Goal: Book appointment/travel/reservation

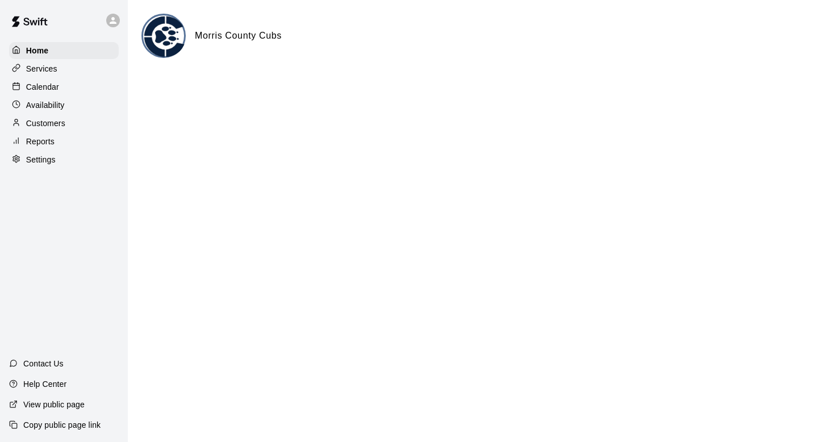
click at [52, 85] on p "Calendar" at bounding box center [42, 86] width 33 height 11
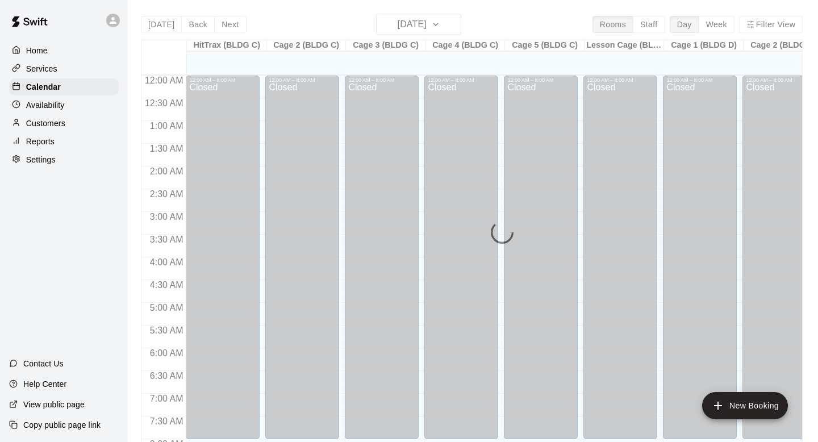
scroll to position [678, 0]
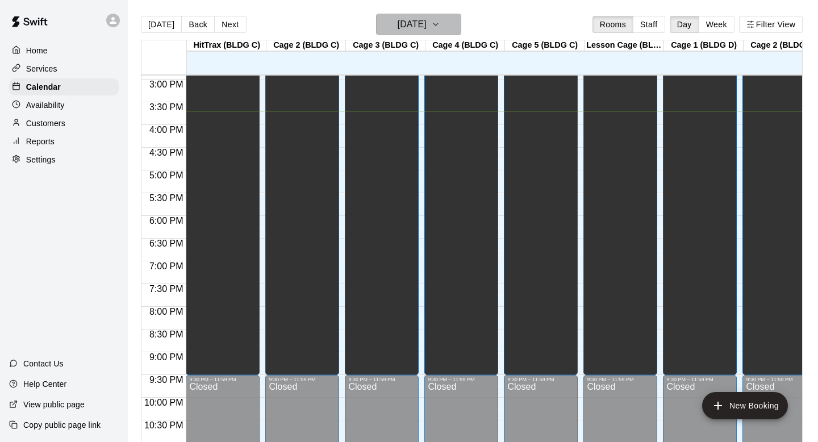
click at [440, 26] on icon "button" at bounding box center [435, 25] width 9 height 14
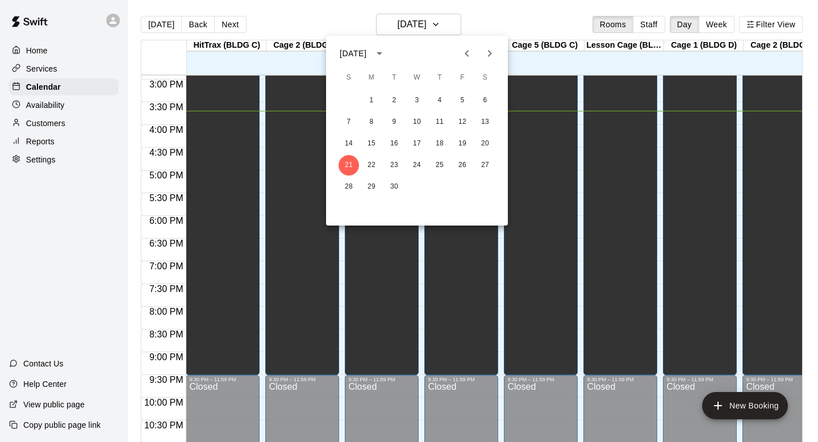
click at [488, 52] on icon "Next month" at bounding box center [490, 54] width 14 height 14
click at [352, 143] on button "12" at bounding box center [349, 144] width 20 height 20
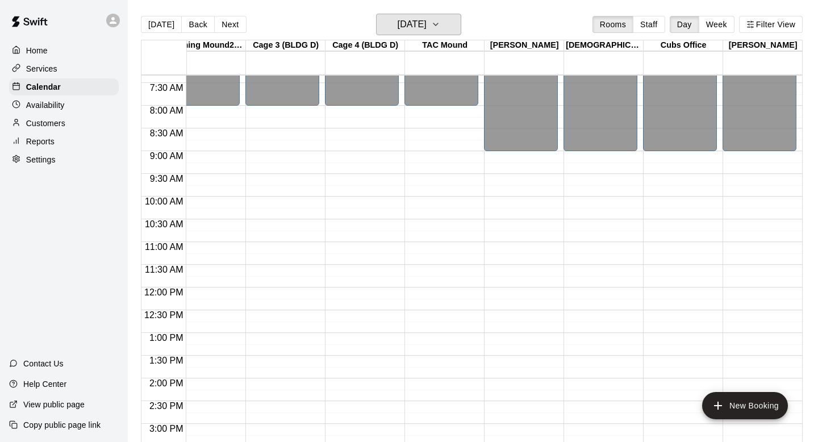
scroll to position [332, 736]
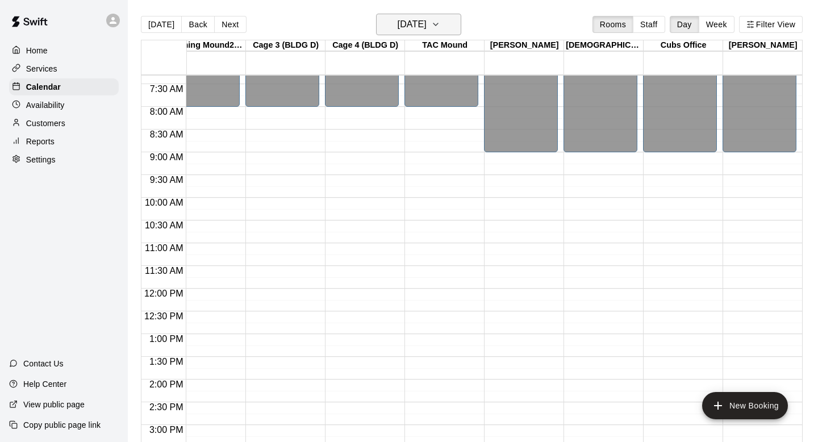
click at [426, 19] on h6 "[DATE]" at bounding box center [412, 24] width 29 height 16
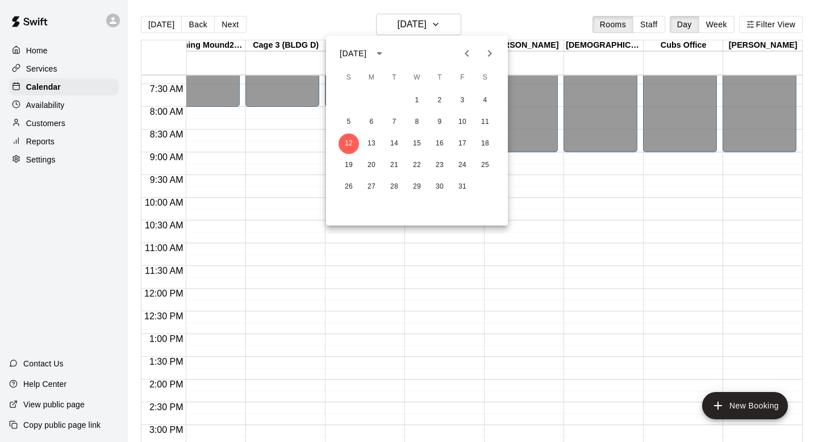
click at [736, 181] on div at bounding box center [409, 221] width 818 height 442
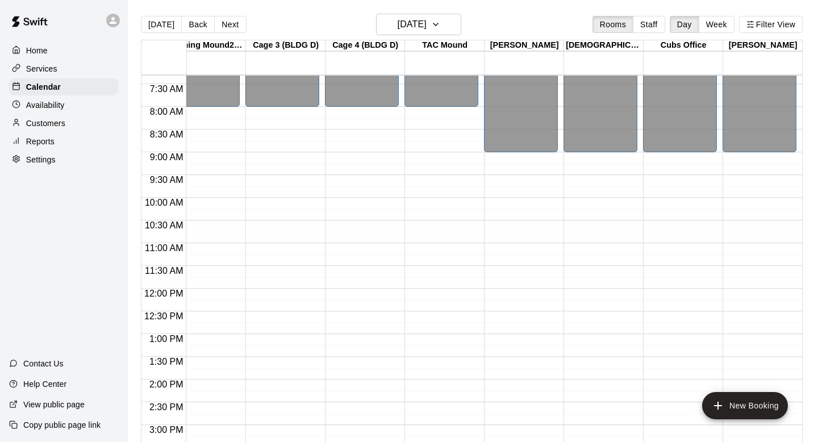
click at [749, 168] on div "12:00 AM – 9:00 AM Closed 9:00 PM – 11:59 PM Closed" at bounding box center [760, 288] width 74 height 1091
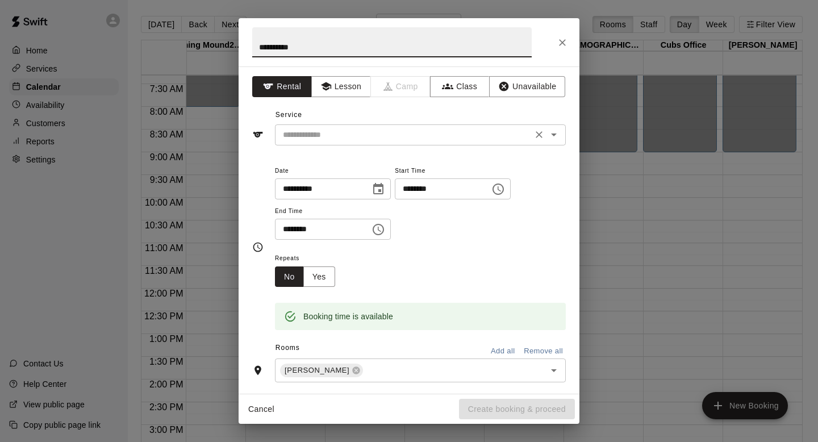
type input "*********"
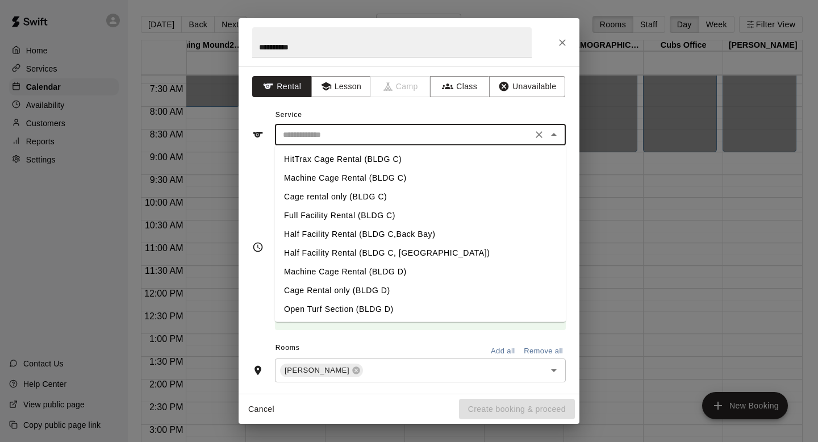
click at [472, 138] on input "text" at bounding box center [403, 135] width 251 height 14
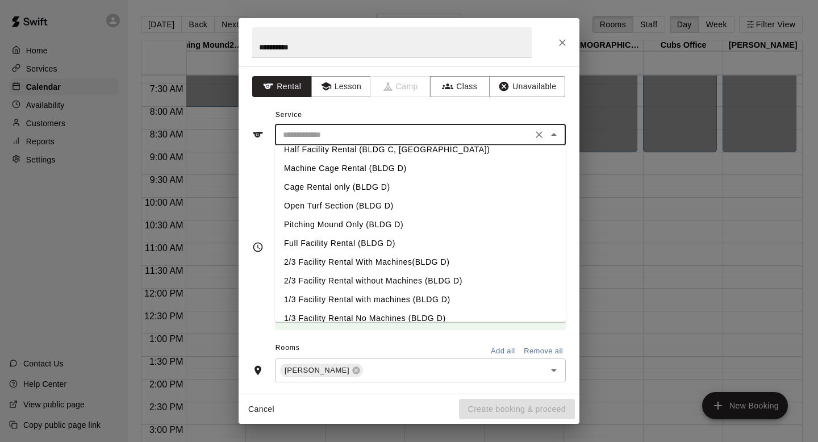
scroll to position [170, 0]
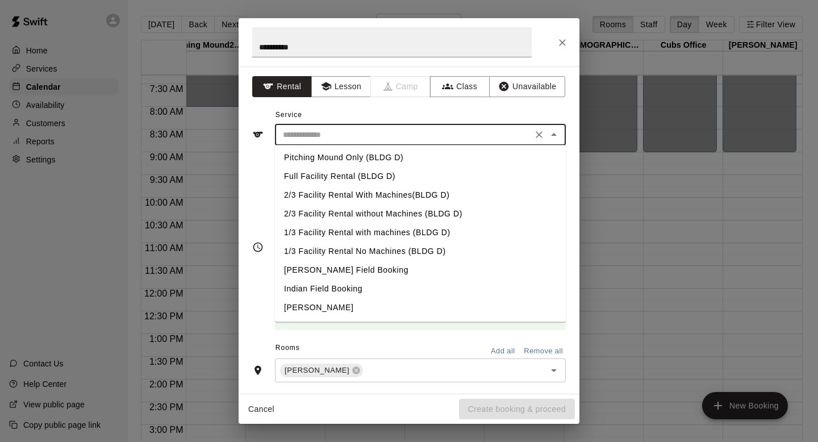
click at [367, 306] on li "[PERSON_NAME]" at bounding box center [420, 308] width 291 height 19
type input "**********"
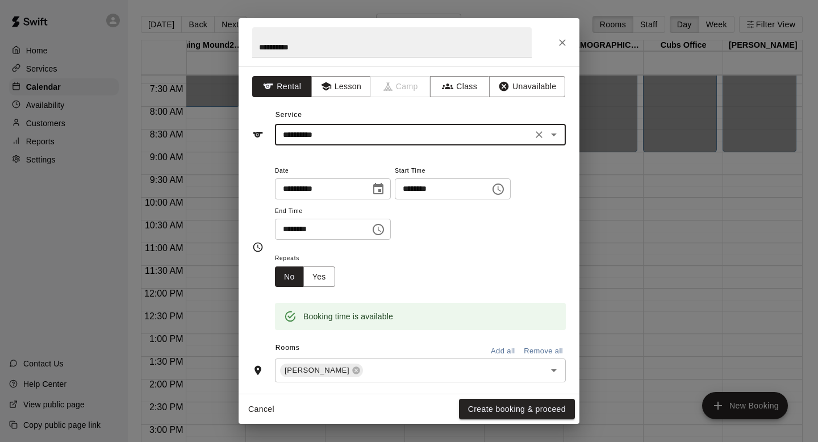
click at [505, 189] on icon "Choose time, selected time is 9:15 AM" at bounding box center [499, 189] width 14 height 14
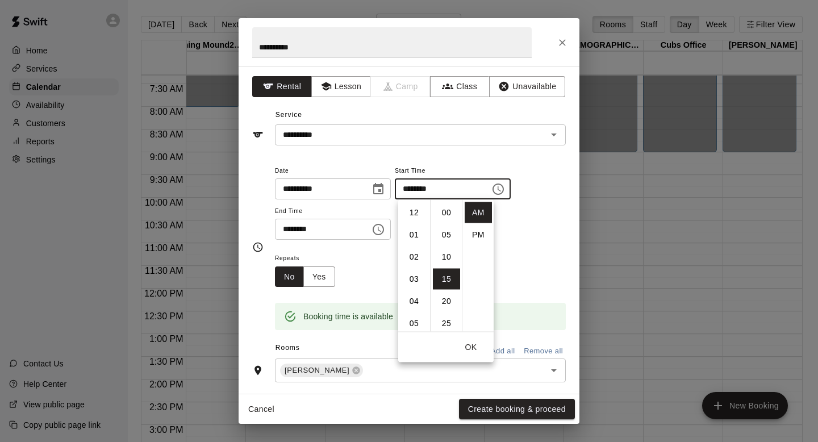
scroll to position [66, 0]
click at [417, 236] on li "08" at bounding box center [414, 232] width 27 height 21
click at [449, 218] on li "00" at bounding box center [446, 212] width 27 height 21
type input "********"
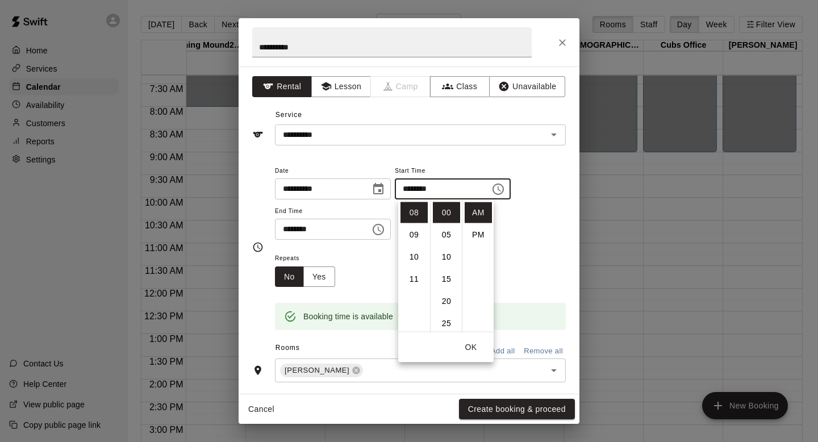
click at [377, 230] on icon "Choose time, selected time is 9:45 AM" at bounding box center [378, 229] width 11 height 11
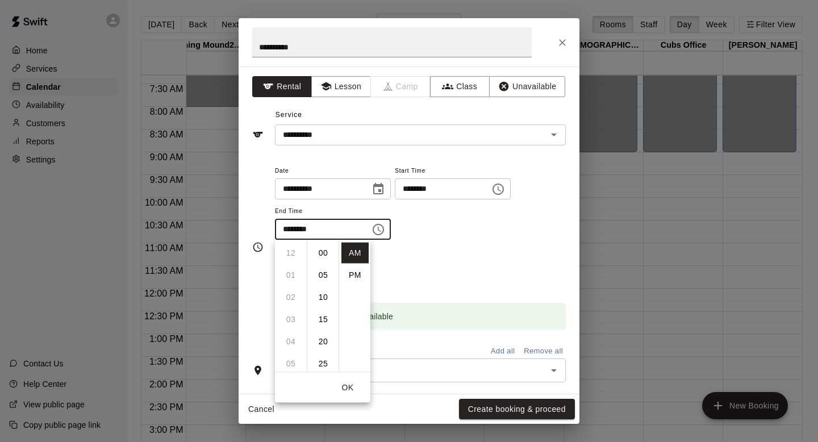
scroll to position [199, 0]
click at [293, 295] on li "11" at bounding box center [290, 297] width 27 height 21
click at [328, 250] on li "00" at bounding box center [323, 253] width 27 height 21
type input "********"
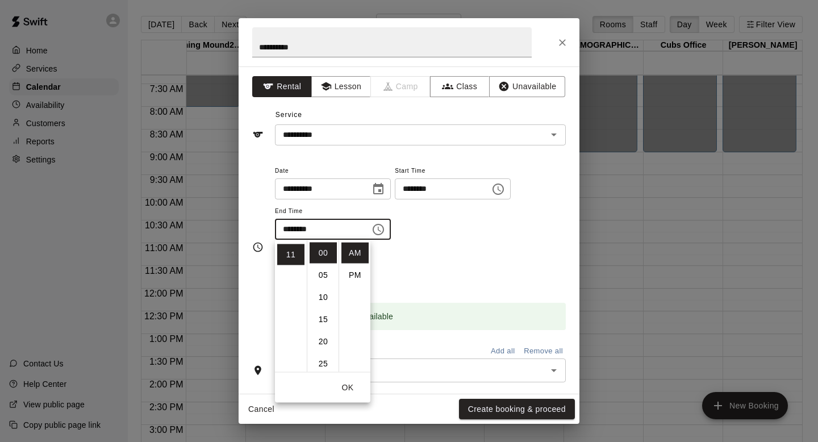
click at [478, 238] on div "**********" at bounding box center [420, 202] width 291 height 77
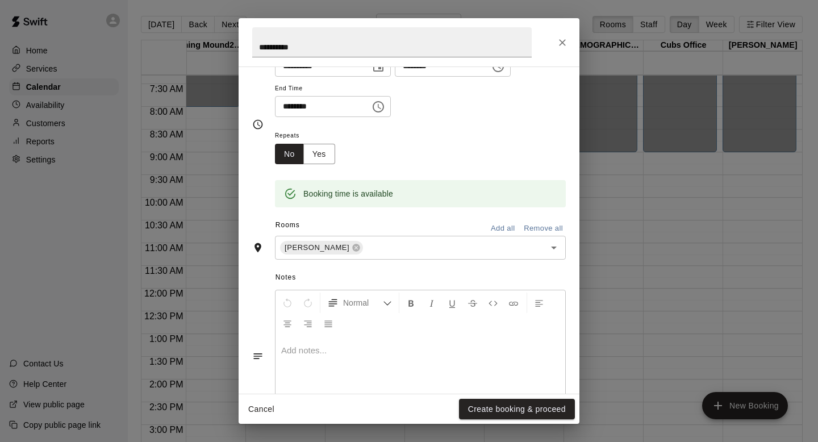
scroll to position [172, 0]
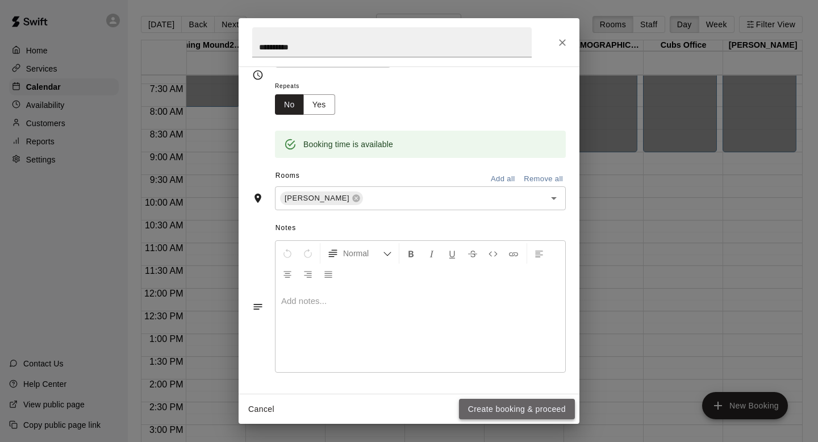
click at [484, 411] on button "Create booking & proceed" at bounding box center [517, 409] width 116 height 21
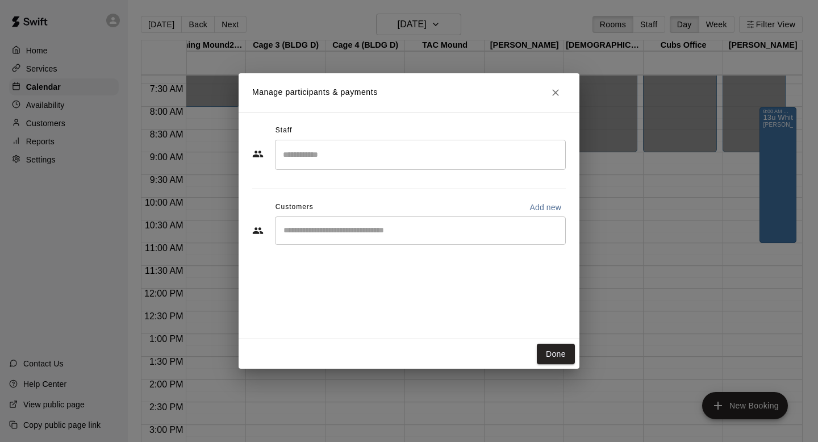
click at [431, 162] on input "Search staff" at bounding box center [420, 155] width 281 height 20
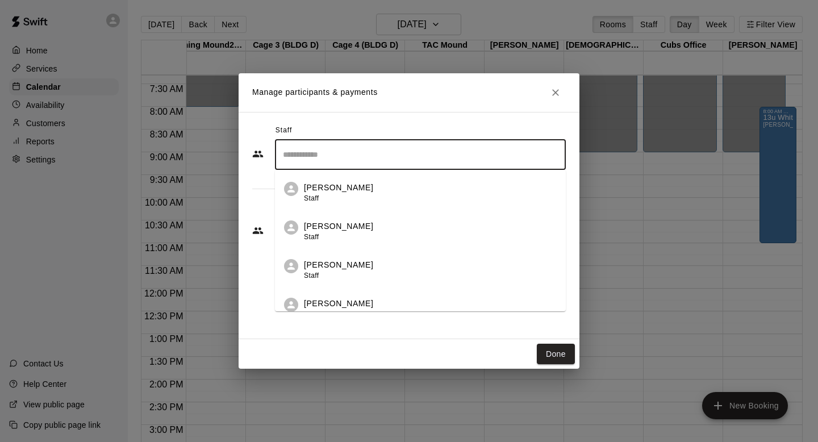
click at [372, 200] on div "[PERSON_NAME] Staff" at bounding box center [430, 193] width 253 height 22
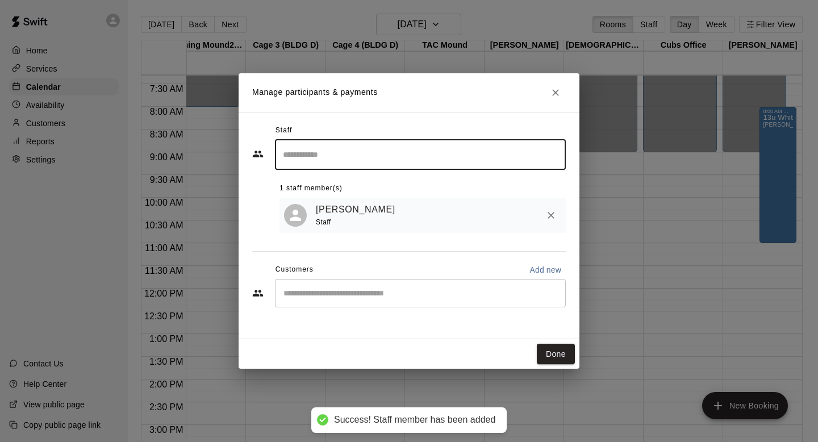
click at [423, 144] on div "​" at bounding box center [420, 155] width 291 height 30
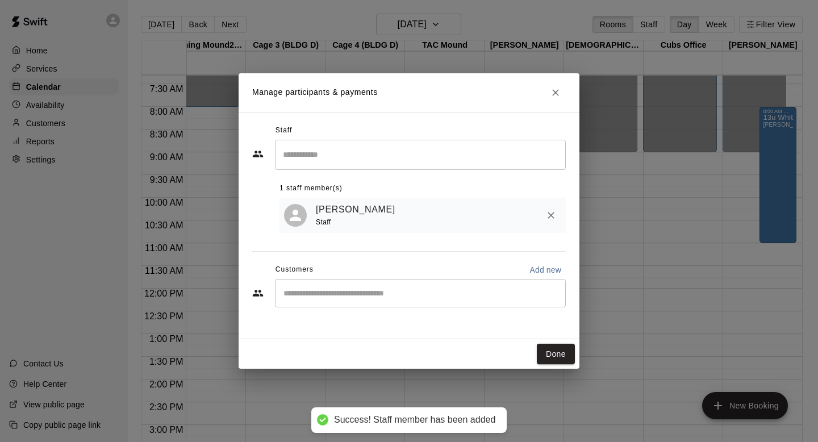
click at [493, 111] on h2 "Manage participants & payments" at bounding box center [409, 92] width 341 height 39
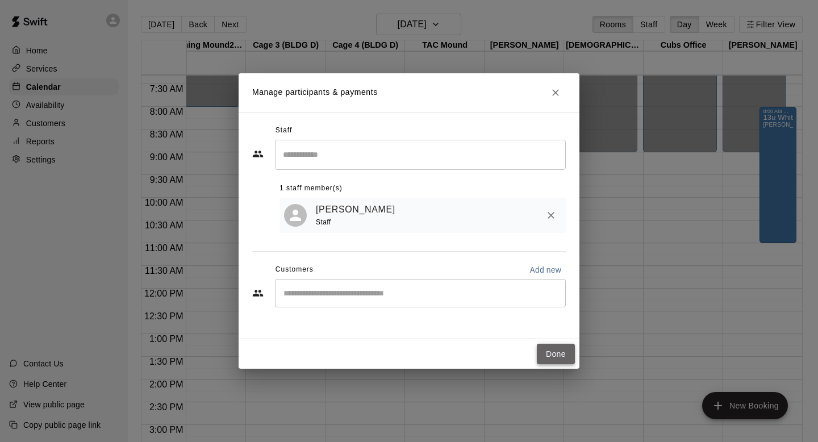
click at [564, 355] on button "Done" at bounding box center [556, 354] width 38 height 21
